Goal: Task Accomplishment & Management: Use online tool/utility

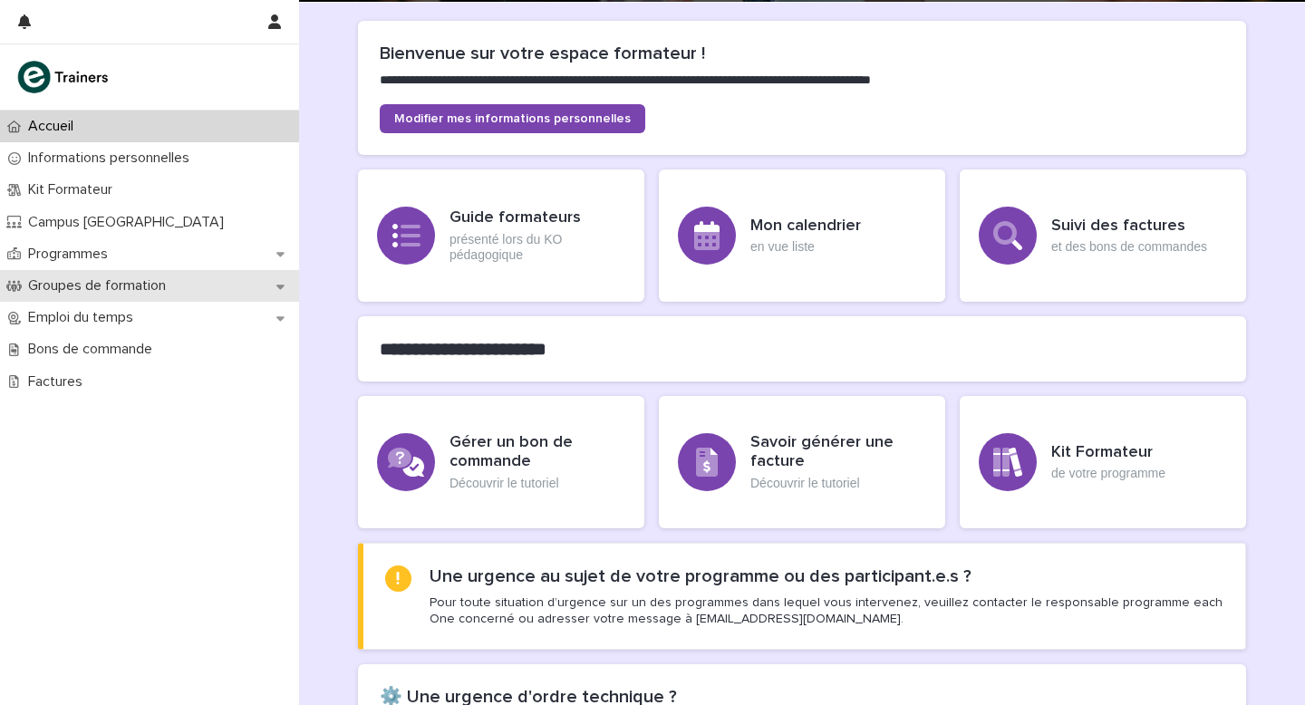
scroll to position [105, 0]
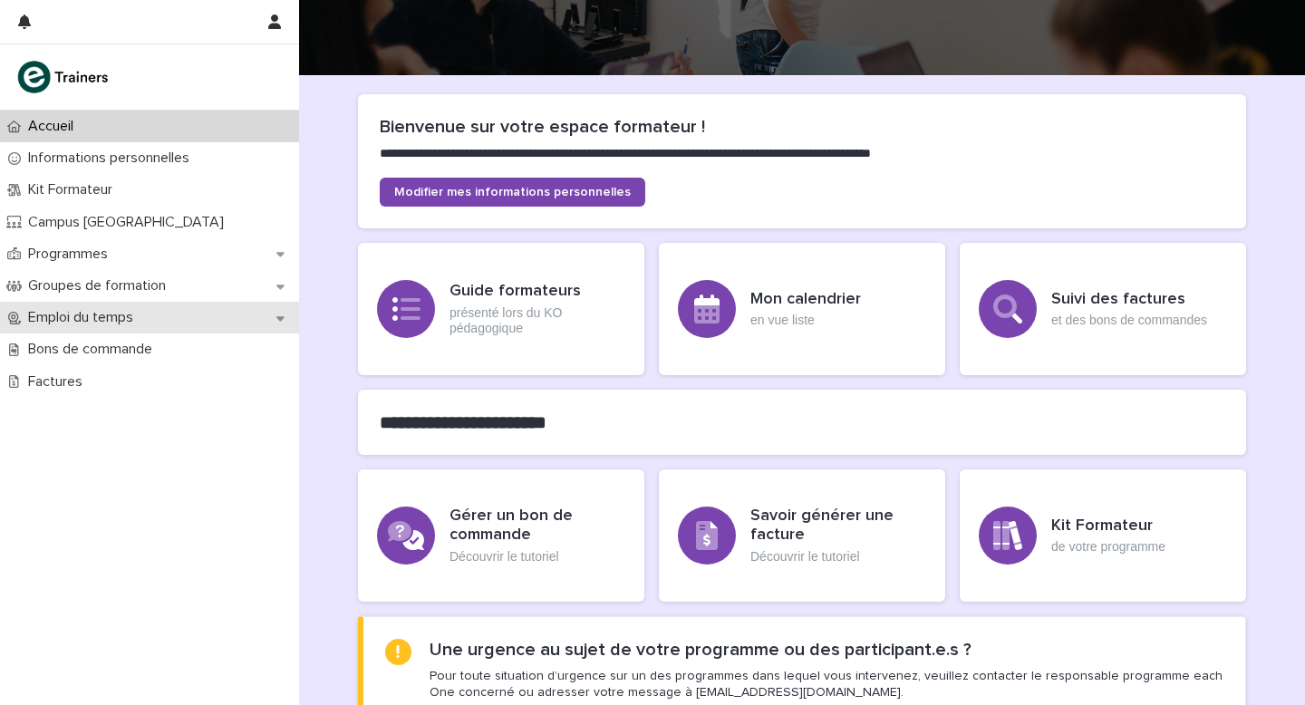
click at [74, 319] on p "Emploi du temps" at bounding box center [84, 317] width 127 height 17
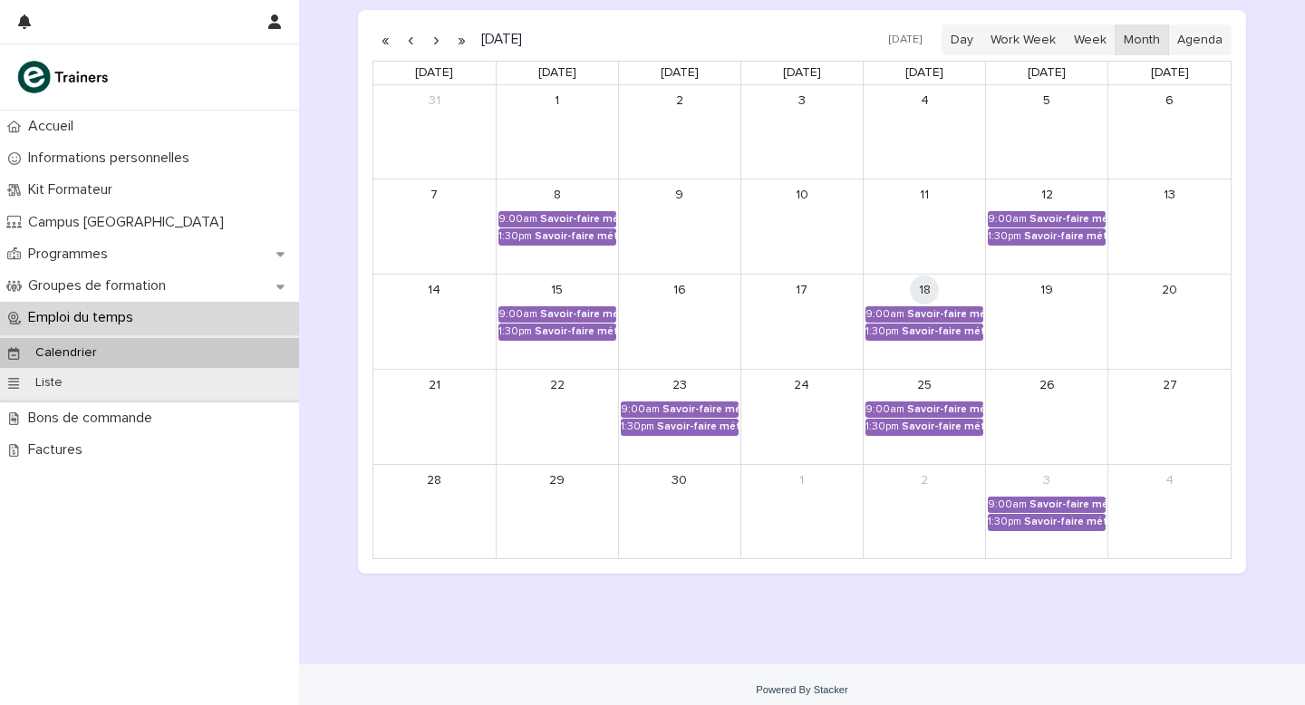
scroll to position [313, 0]
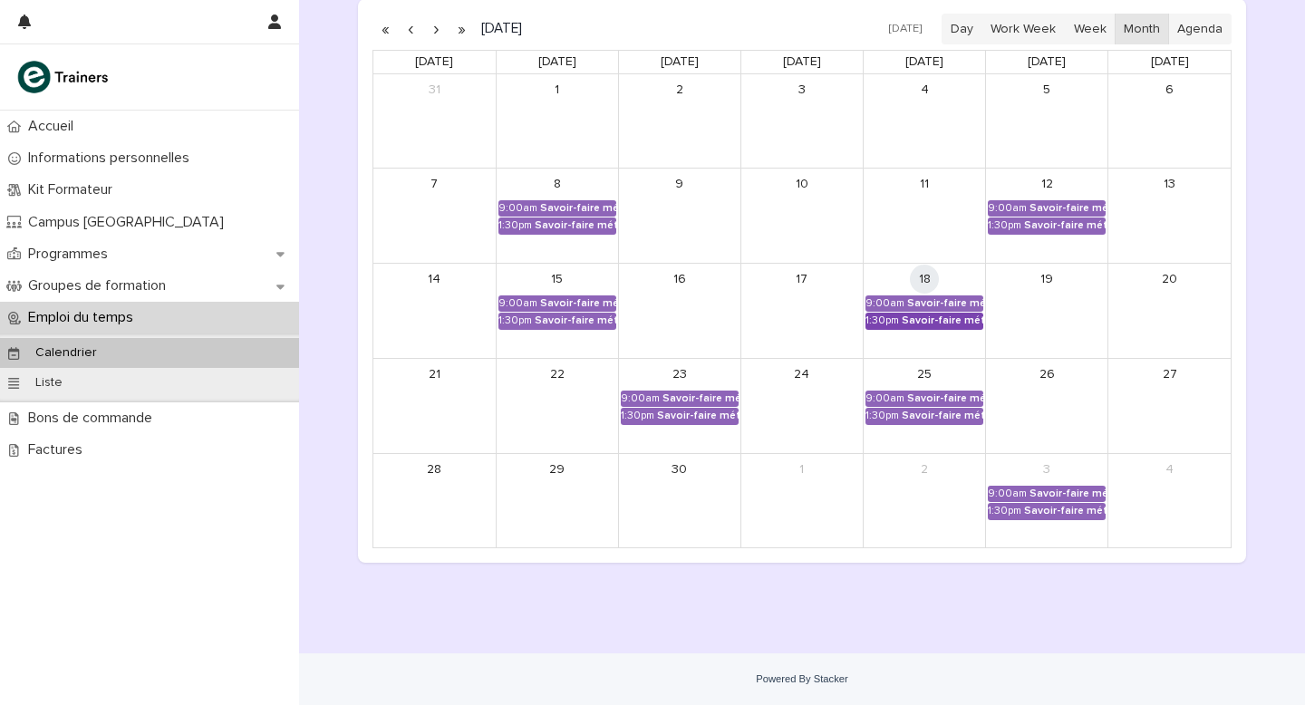
click at [919, 320] on div "Savoir-faire métier - Approvisionnement du rayon" at bounding box center [943, 320] width 82 height 13
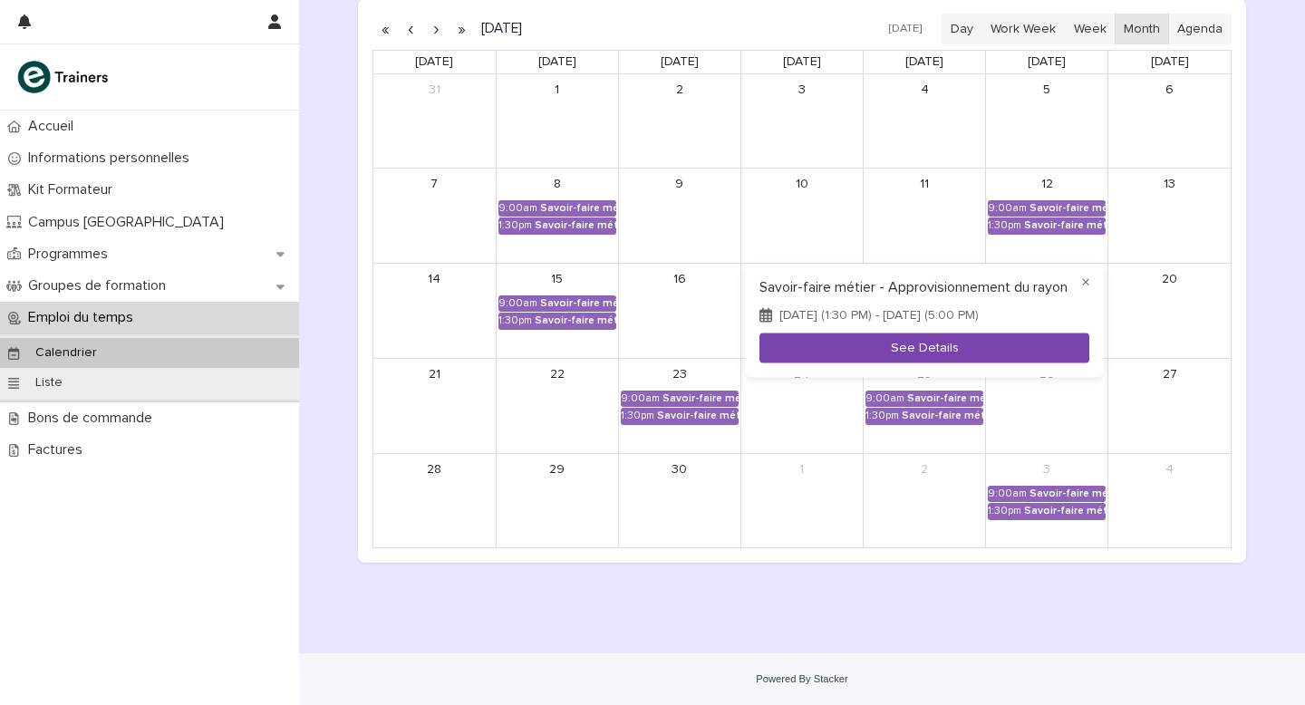
click at [923, 363] on button "See Details" at bounding box center [924, 348] width 330 height 30
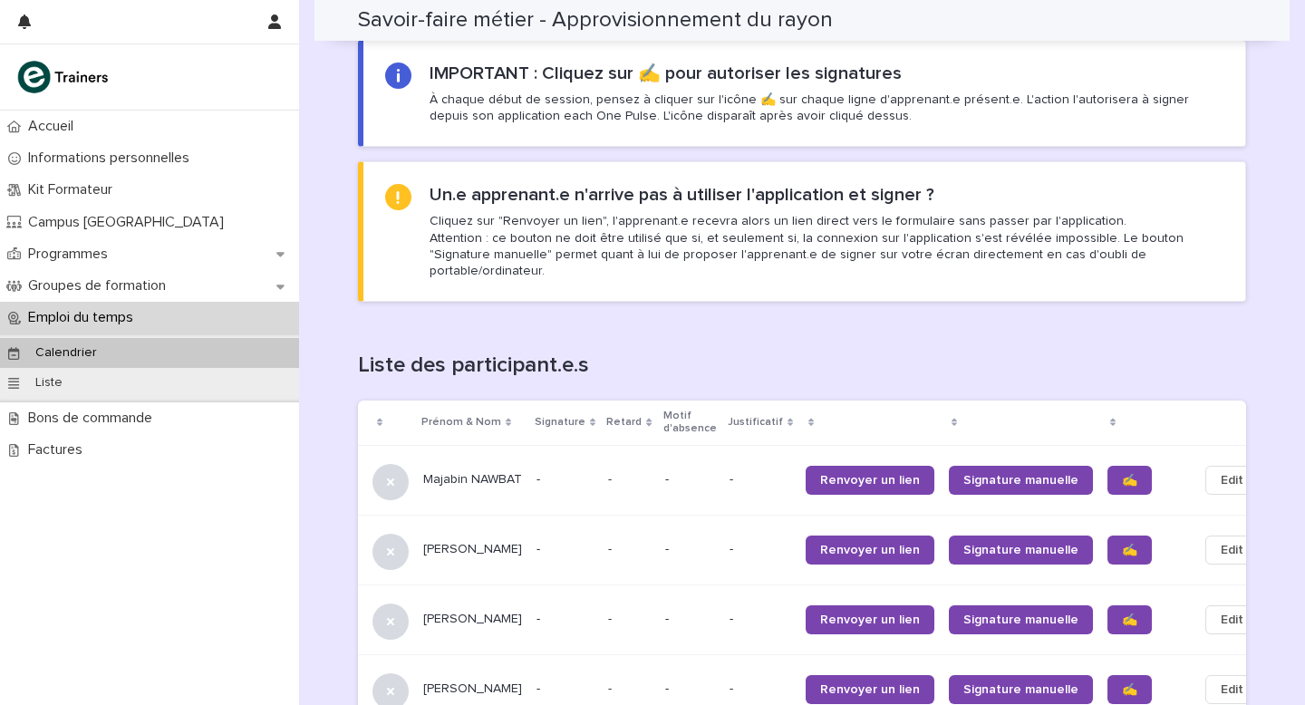
scroll to position [999, 0]
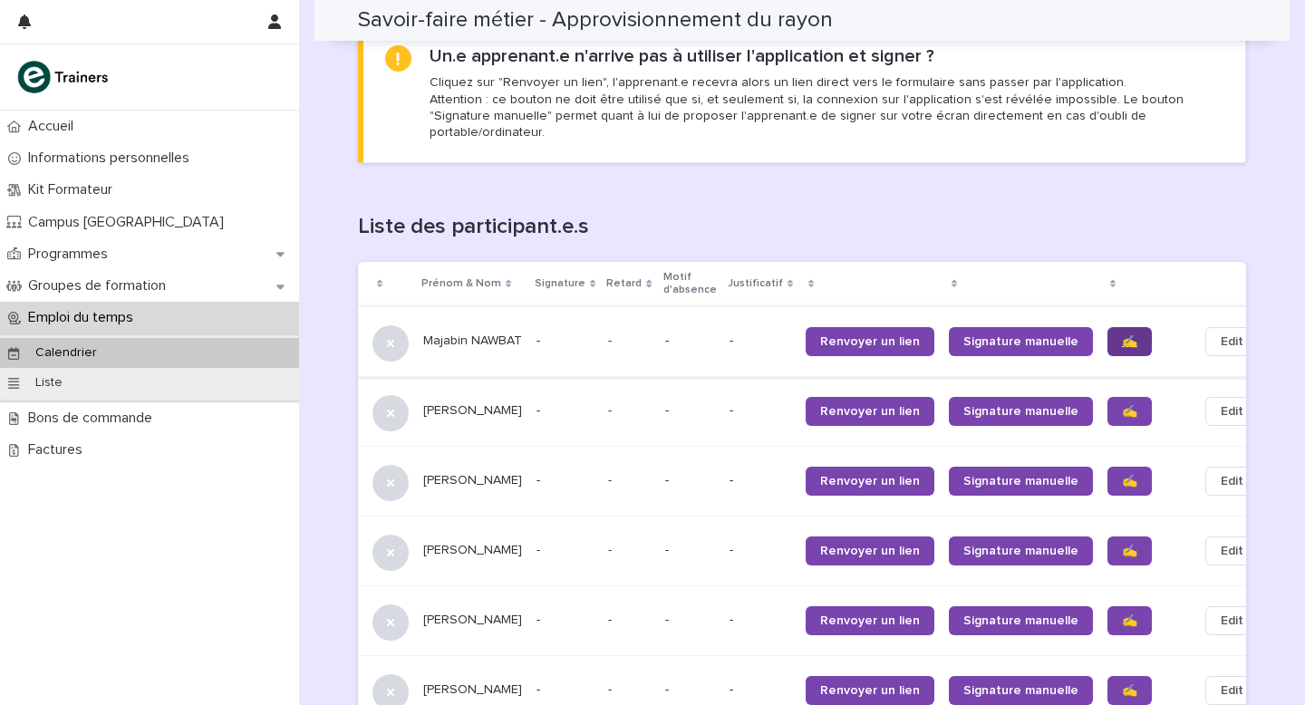
click at [1122, 335] on span "✍️" at bounding box center [1129, 341] width 15 height 13
click at [1122, 405] on span "✍️" at bounding box center [1129, 411] width 15 height 13
click at [1107, 476] on link "✍️" at bounding box center [1129, 481] width 44 height 29
click at [1122, 546] on span "✍️" at bounding box center [1129, 551] width 15 height 13
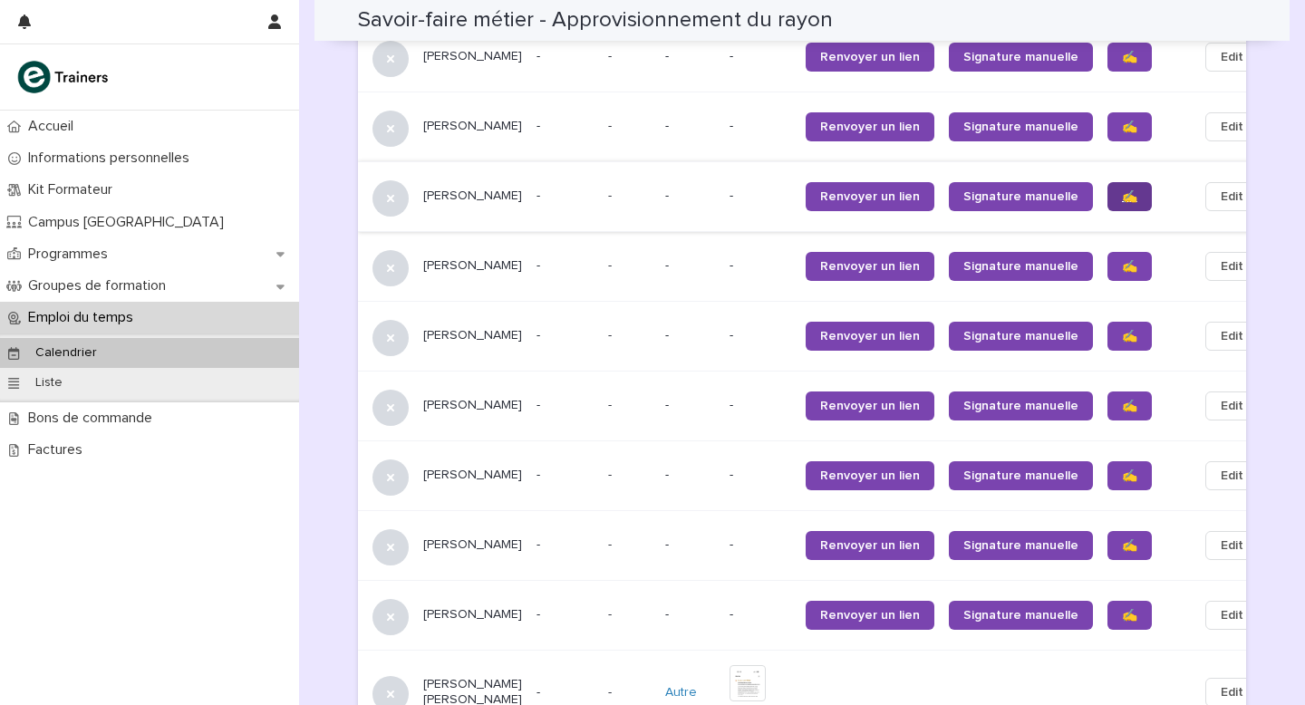
scroll to position [1355, 0]
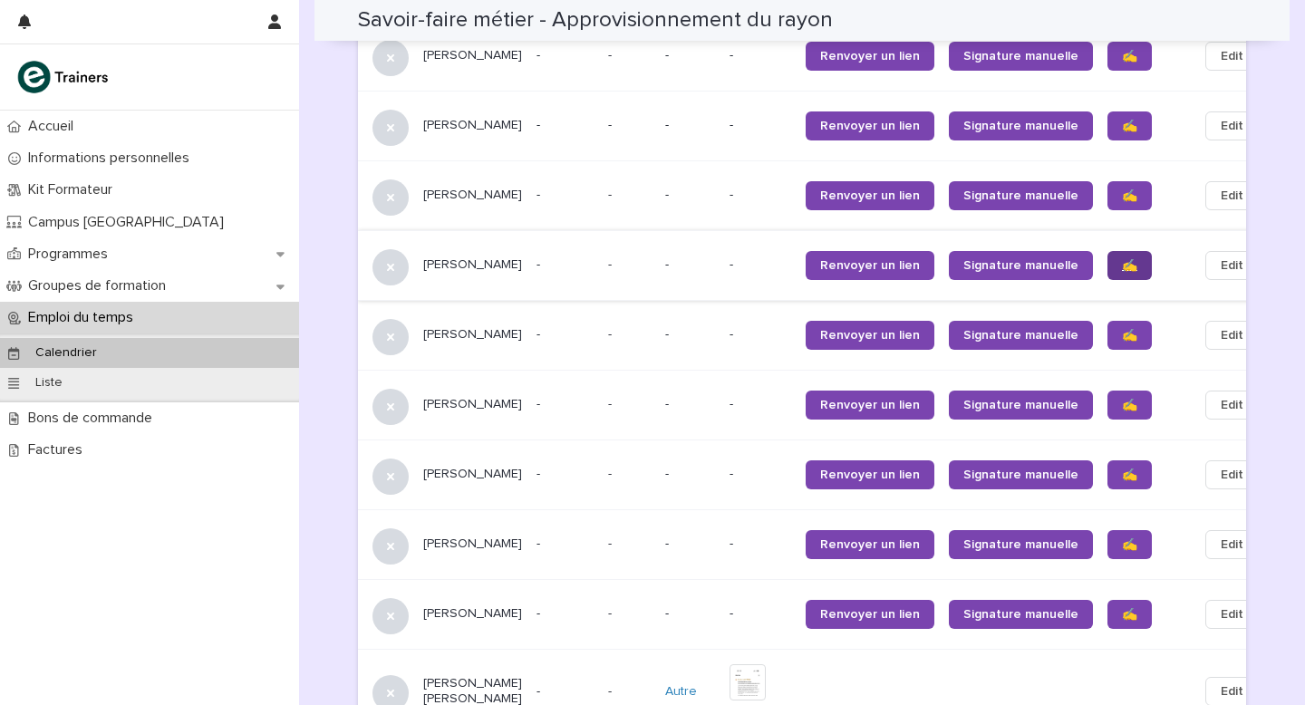
click at [1122, 261] on span "✍️" at bounding box center [1129, 265] width 15 height 13
click at [1122, 330] on span "✍️" at bounding box center [1129, 335] width 15 height 13
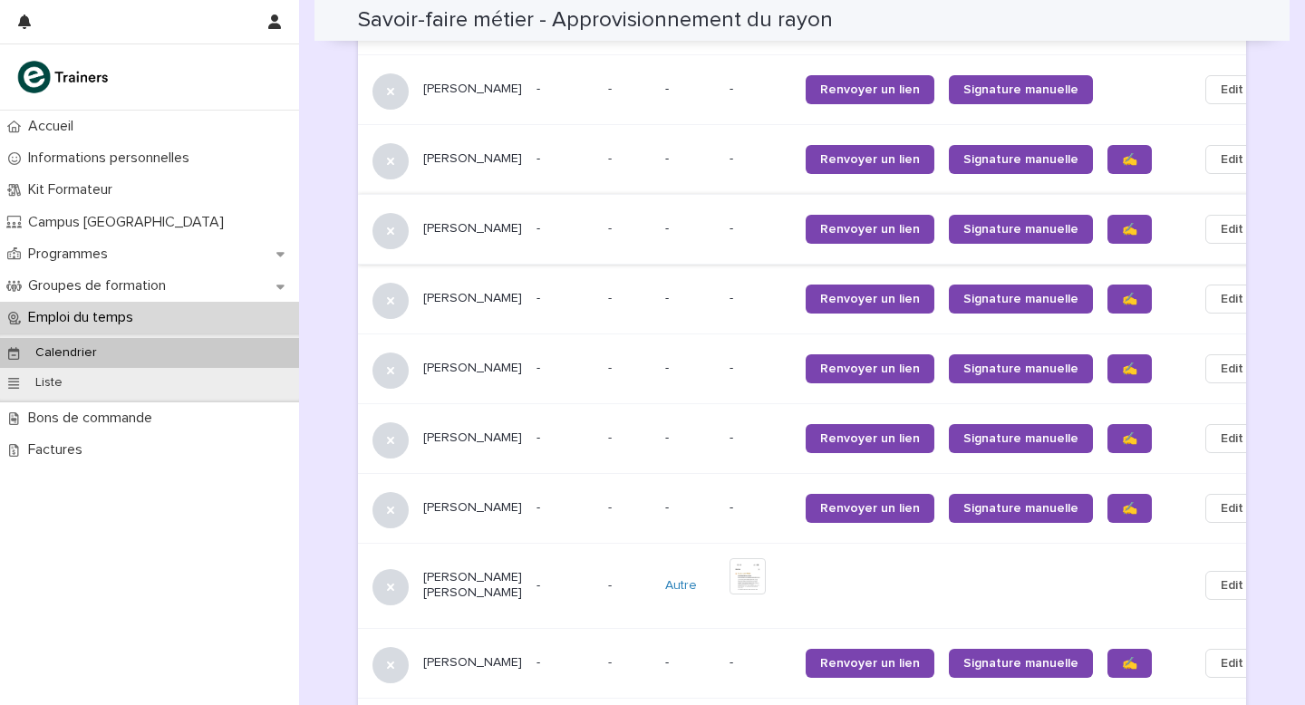
scroll to position [1534, 0]
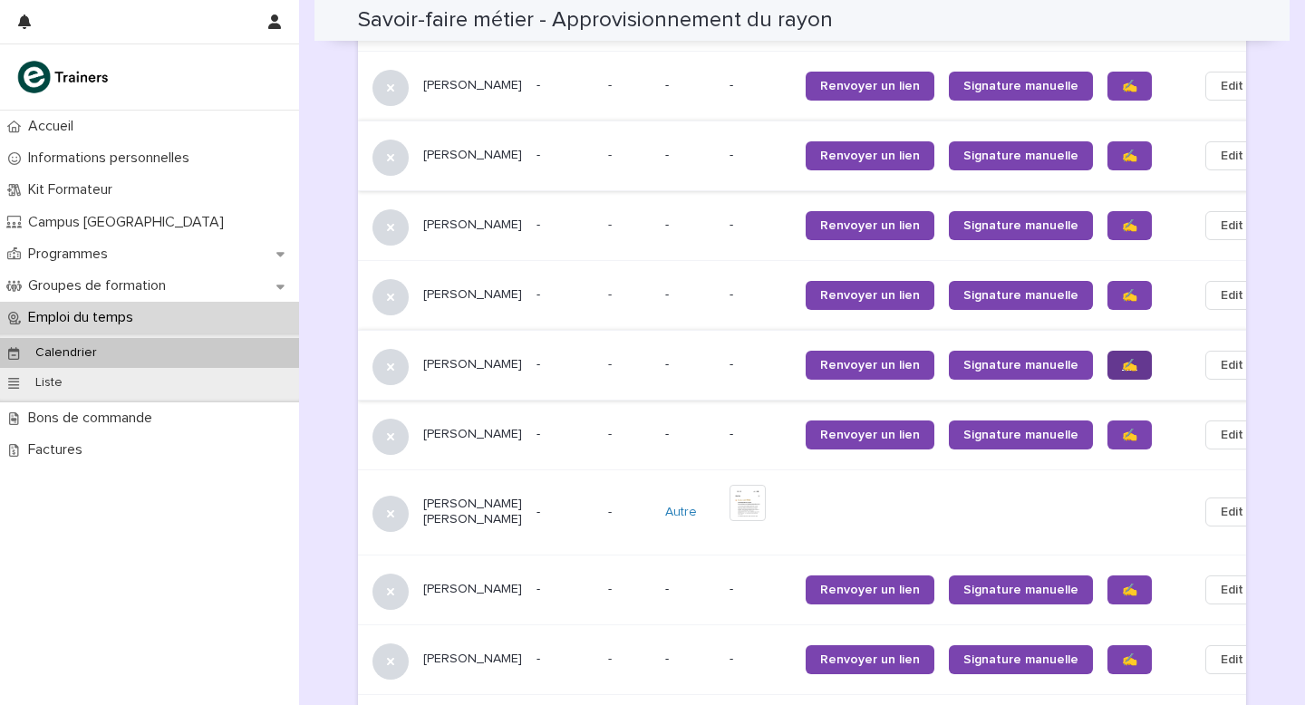
click at [1122, 360] on span "✍️" at bounding box center [1129, 365] width 15 height 13
click at [1122, 431] on span "✍️" at bounding box center [1129, 435] width 15 height 13
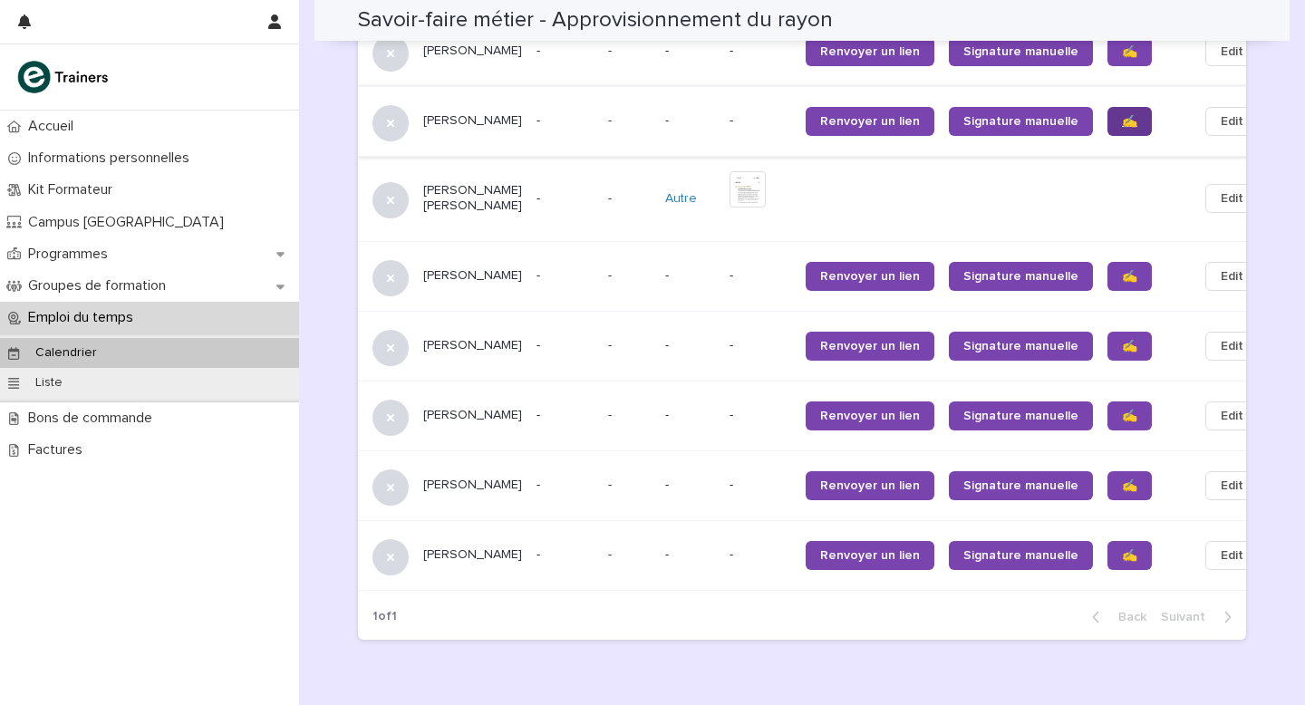
scroll to position [1857, 0]
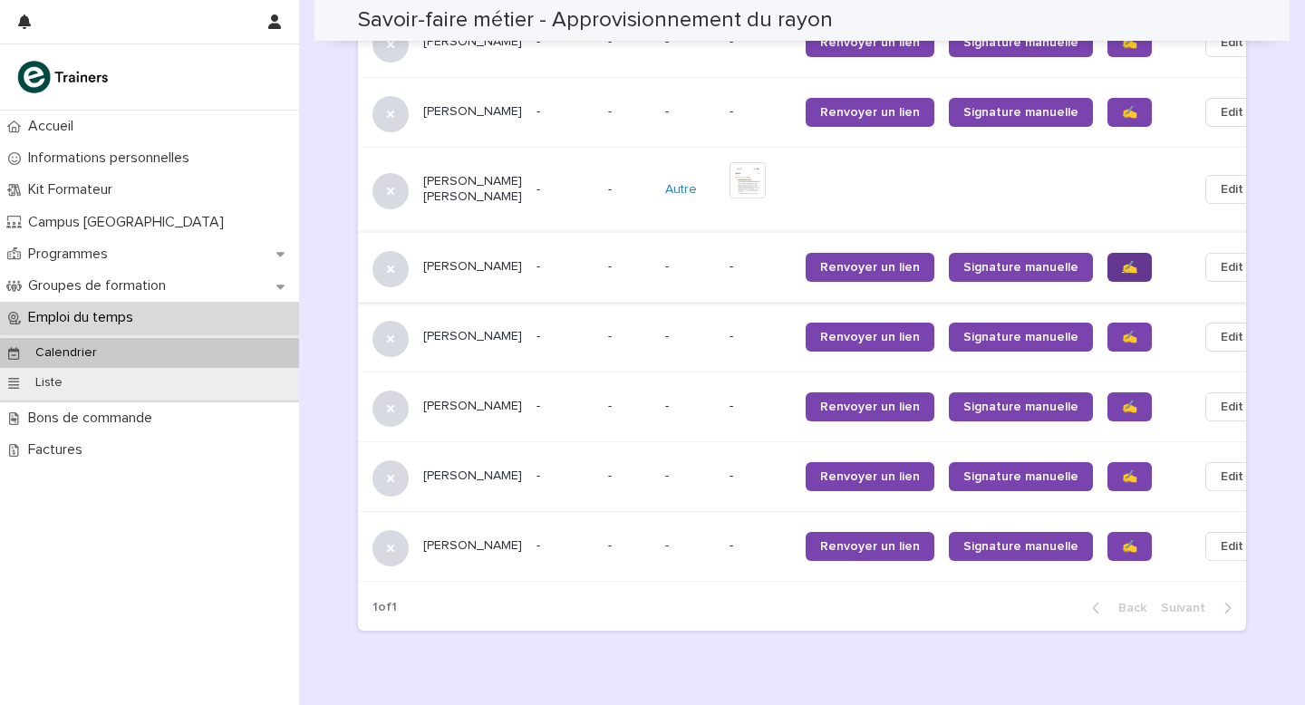
click at [1122, 265] on span "✍️" at bounding box center [1129, 267] width 15 height 13
click at [1122, 339] on span "✍️" at bounding box center [1129, 337] width 15 height 13
click at [1122, 405] on span "✍️" at bounding box center [1129, 407] width 15 height 13
click at [1107, 489] on link "✍️" at bounding box center [1129, 476] width 44 height 29
click at [1122, 545] on span "✍️" at bounding box center [1129, 546] width 15 height 13
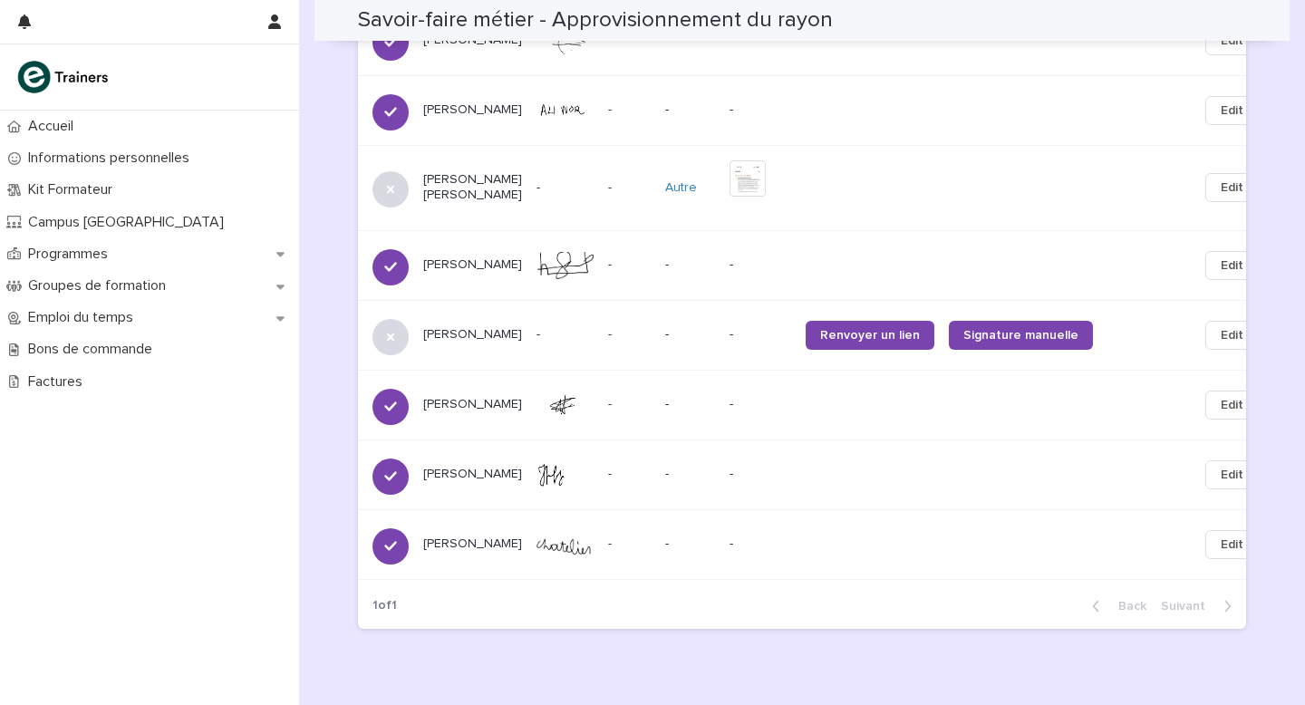
scroll to position [1840, 0]
